Goal: Information Seeking & Learning: Learn about a topic

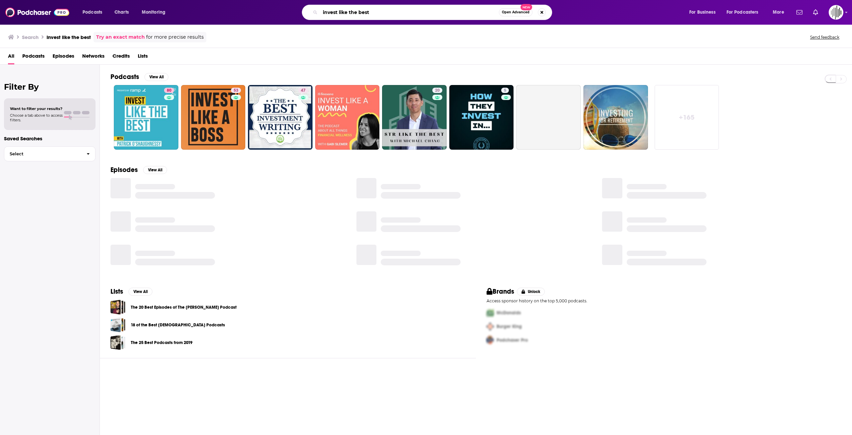
click at [378, 9] on input "invest like the best" at bounding box center [409, 12] width 179 height 11
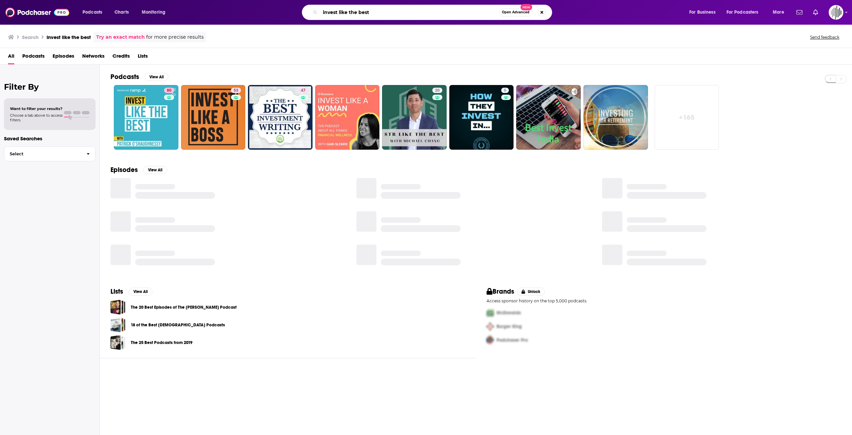
drag, startPoint x: 382, startPoint y: 10, endPoint x: 298, endPoint y: 10, distance: 83.9
click at [298, 10] on div "invest like the best Open Advanced New" at bounding box center [434, 12] width 498 height 15
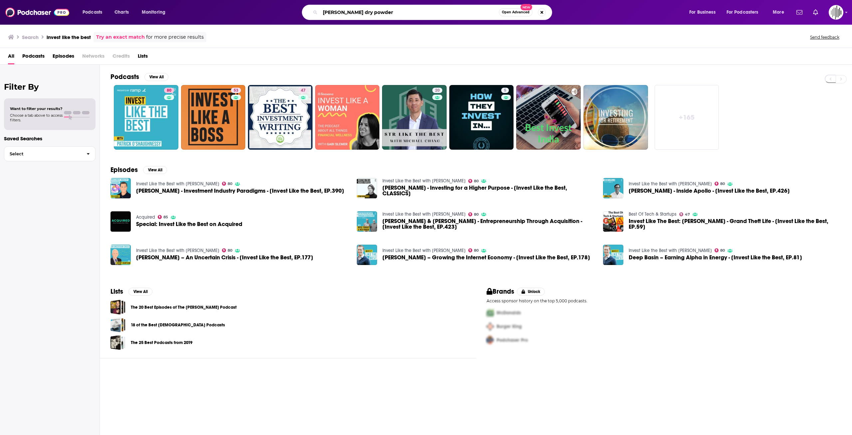
type input "[PERSON_NAME] dry powder"
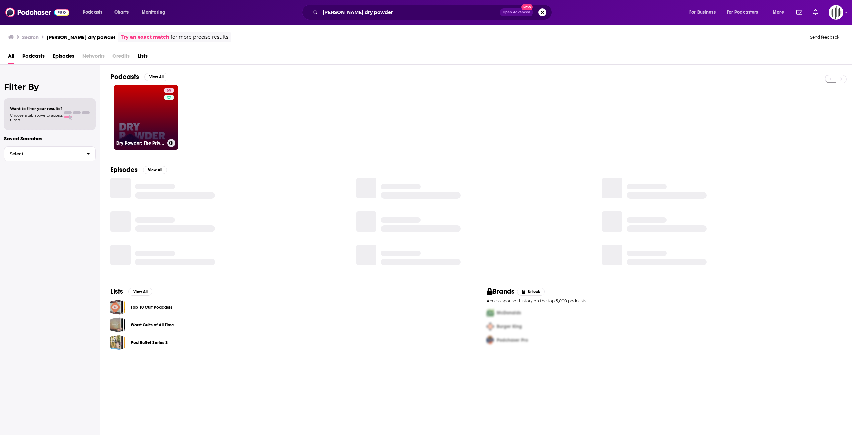
click at [149, 108] on link "59 Dry Powder: The Private Equity Podcast" at bounding box center [146, 117] width 65 height 65
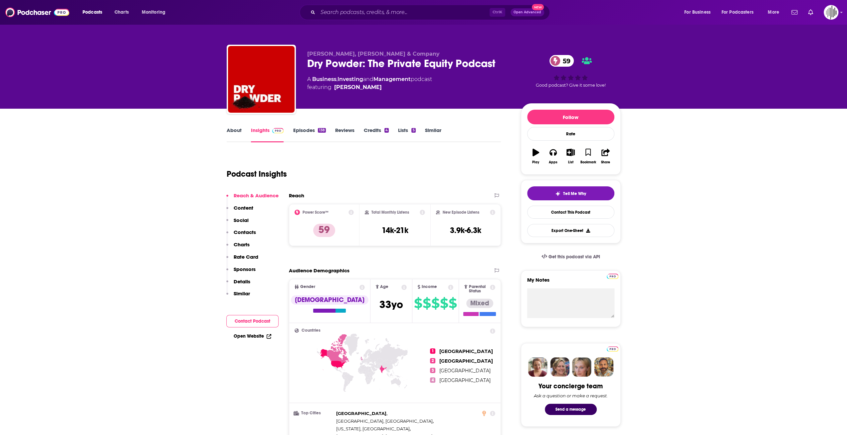
click at [271, 131] on span at bounding box center [277, 130] width 14 height 6
